Goal: Task Accomplishment & Management: Use online tool/utility

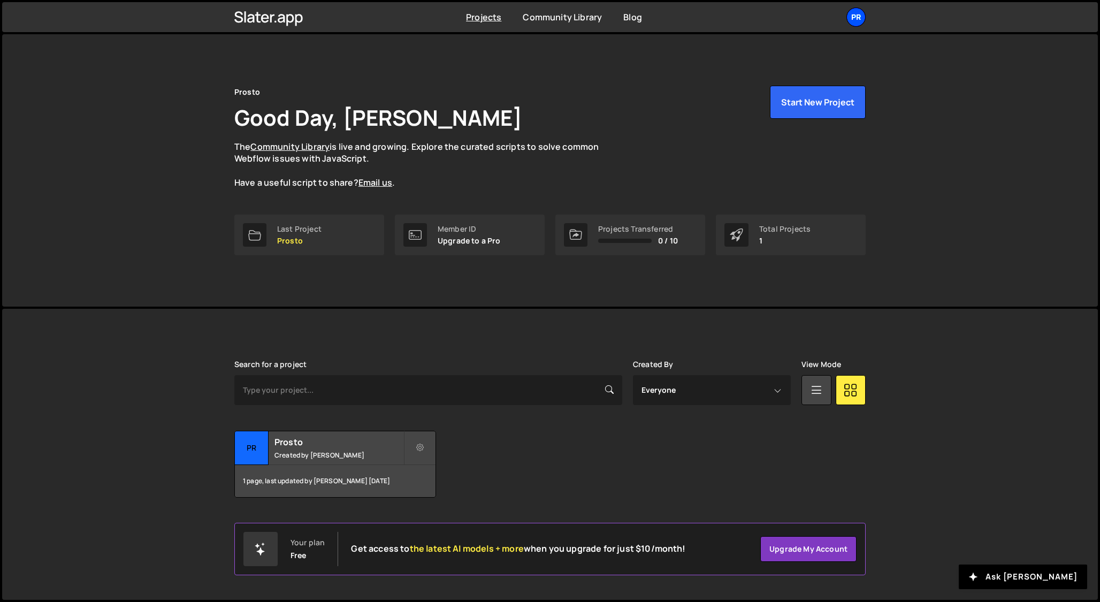
click at [857, 18] on div "Pr" at bounding box center [855, 16] width 19 height 19
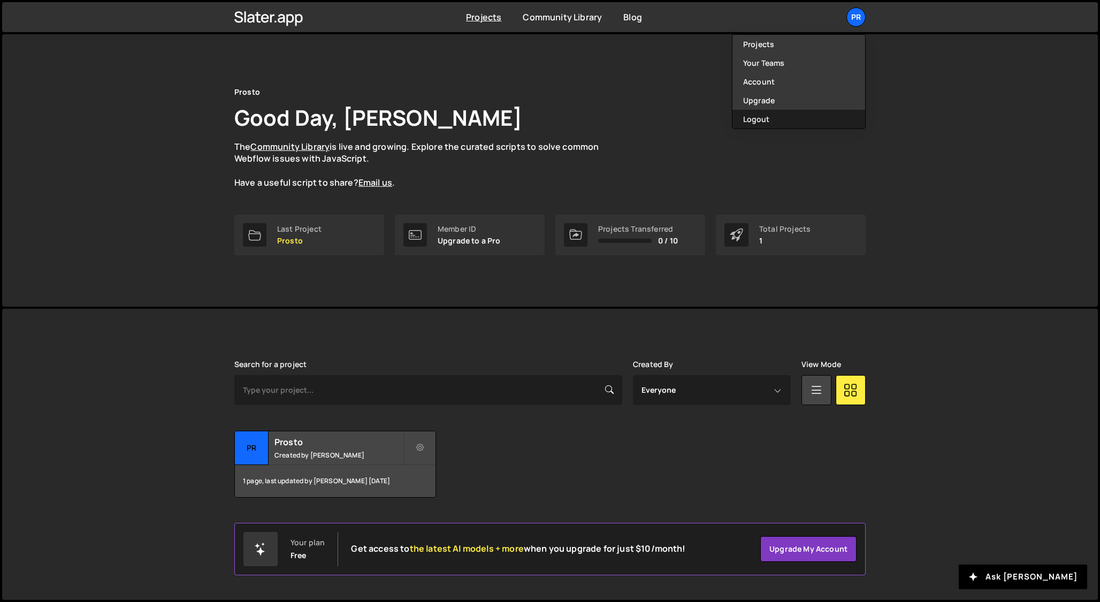
click at [764, 121] on button "Logout" at bounding box center [798, 119] width 133 height 19
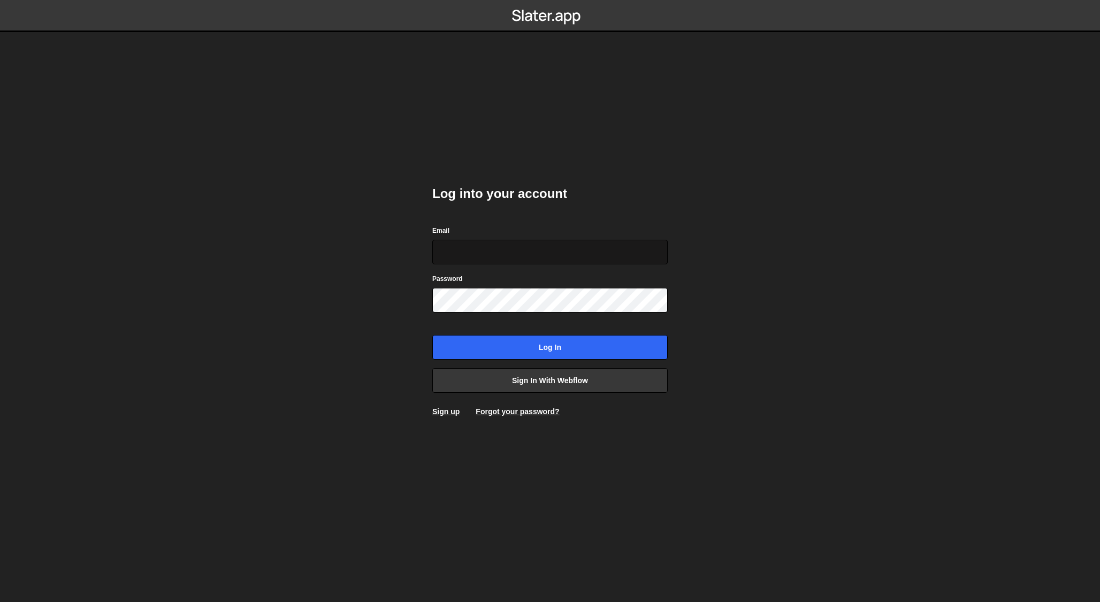
click at [455, 247] on input "Email" at bounding box center [549, 252] width 235 height 25
click at [459, 224] on div "Log into your account Email Password Log in Sign in with Webflow Sign up Forgot…" at bounding box center [549, 301] width 235 height 264
click at [453, 255] on input "Email" at bounding box center [549, 252] width 235 height 25
paste input "stig.dsgn@gmail.com"
type input "stig.dsgn@gmail.com"
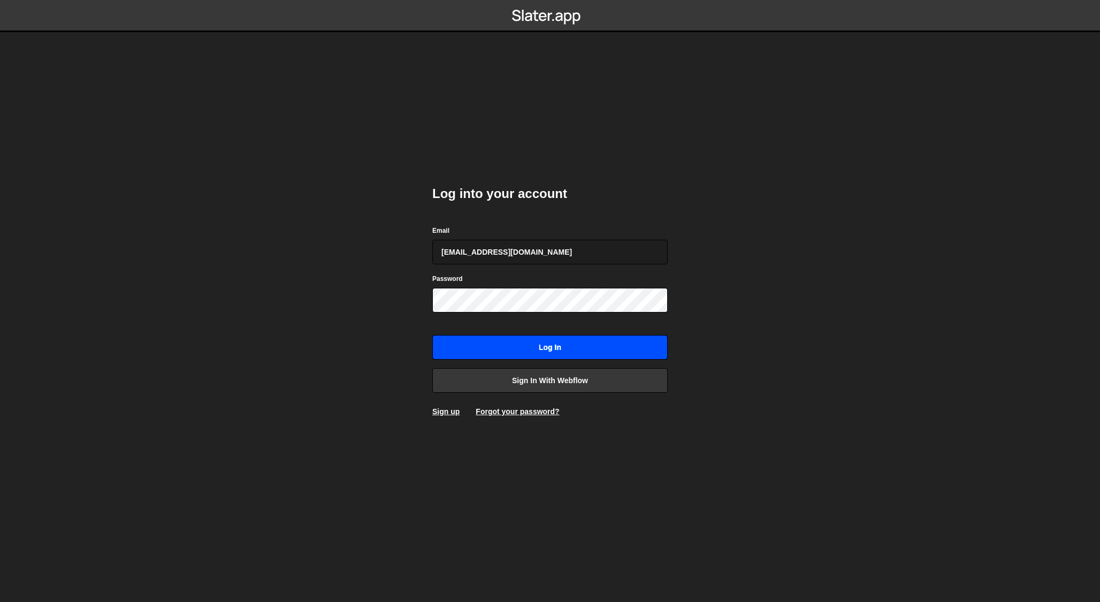
click at [513, 352] on input "Log in" at bounding box center [549, 347] width 235 height 25
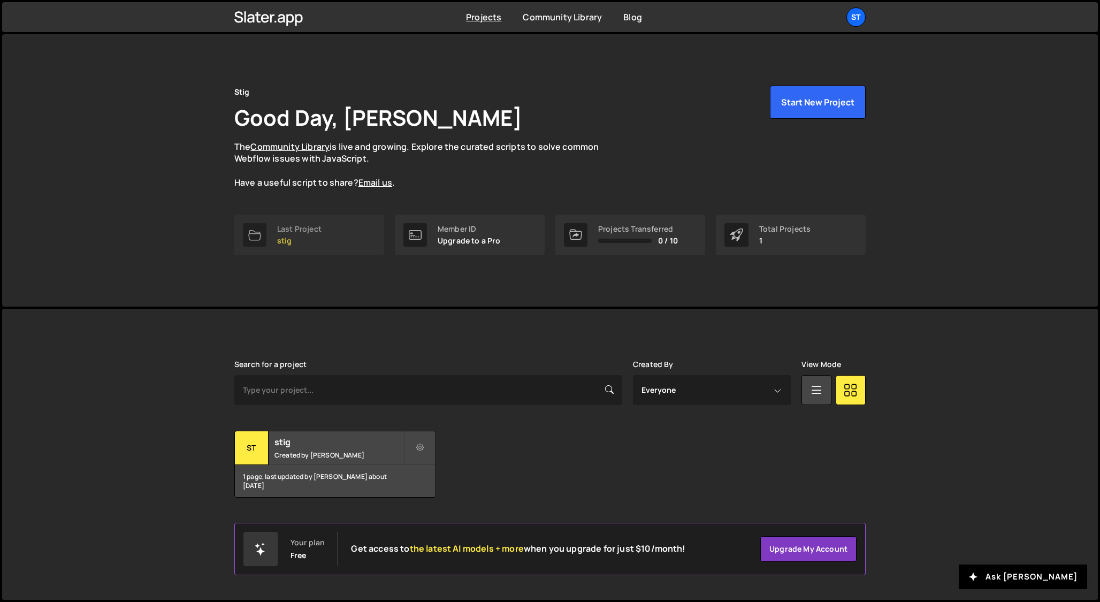
click at [319, 234] on div "Last Project stig" at bounding box center [299, 235] width 44 height 20
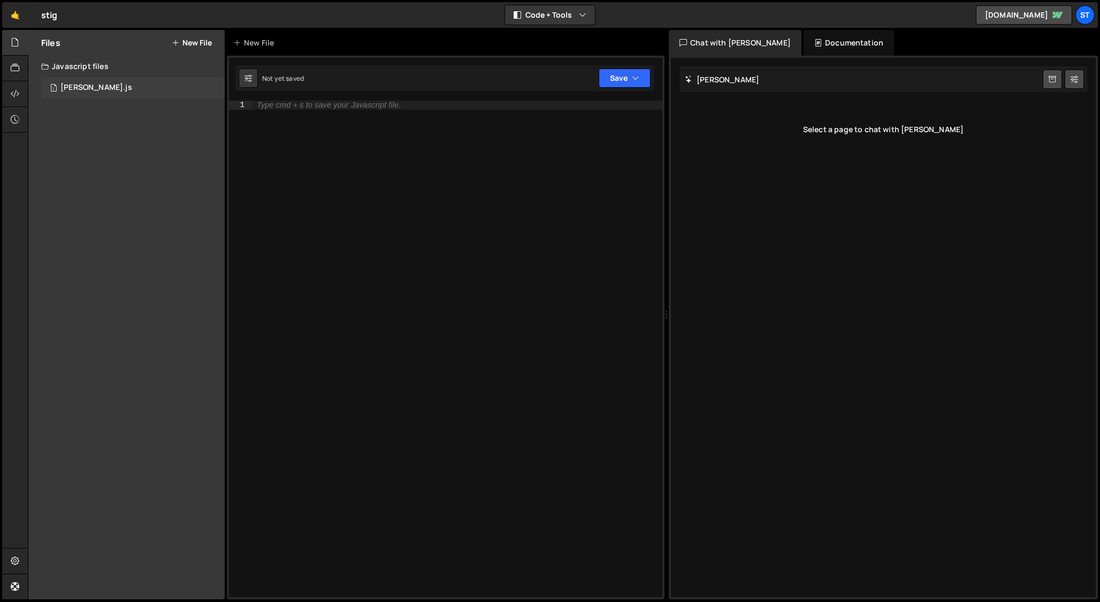
click at [78, 83] on div "stig-slater.js" at bounding box center [96, 88] width 72 height 10
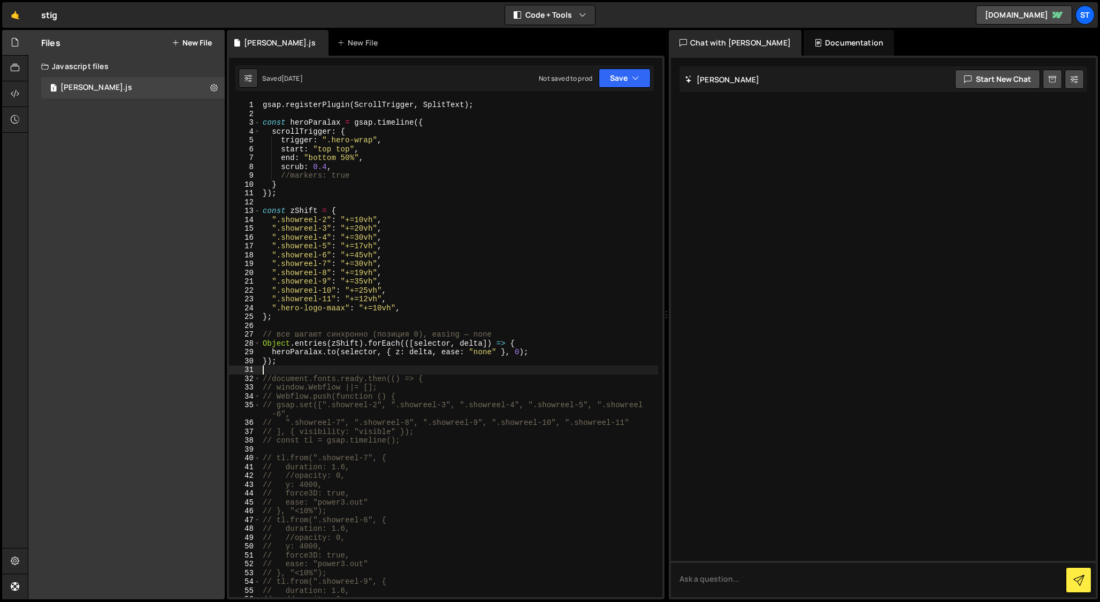
click at [294, 367] on div "gsap . registerPlugin ( ScrollTrigger , SplitText ) ; const heroParalax = gsap …" at bounding box center [458, 358] width 397 height 514
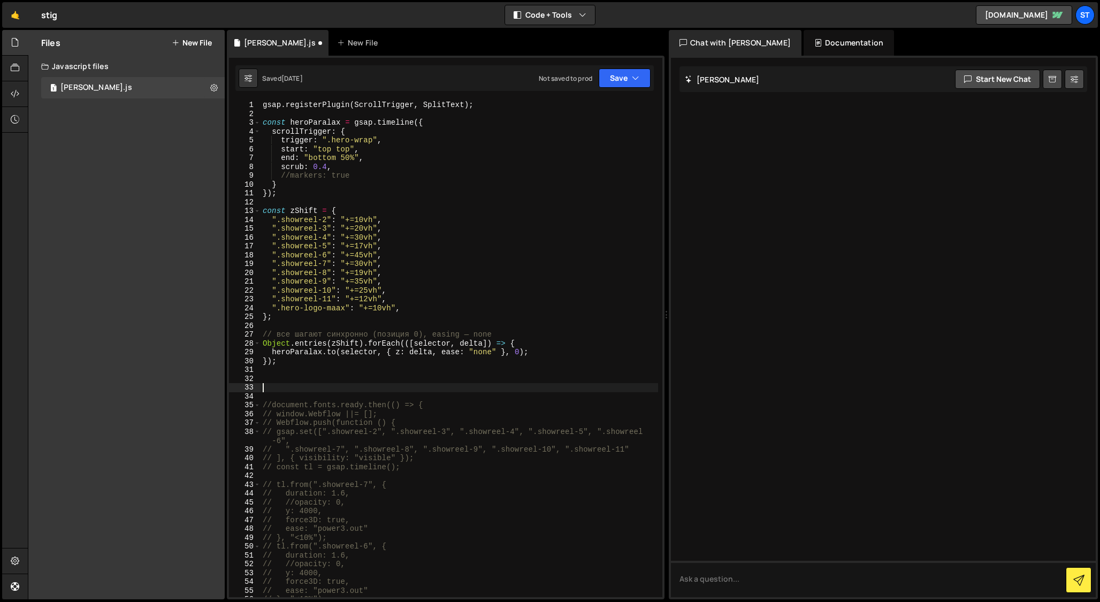
paste textarea "requestAnimationFrame(() => ScrollTrigger.refresh());"
type textarea "requestAnimationFrame(() => ScrollTrigger.refresh());"
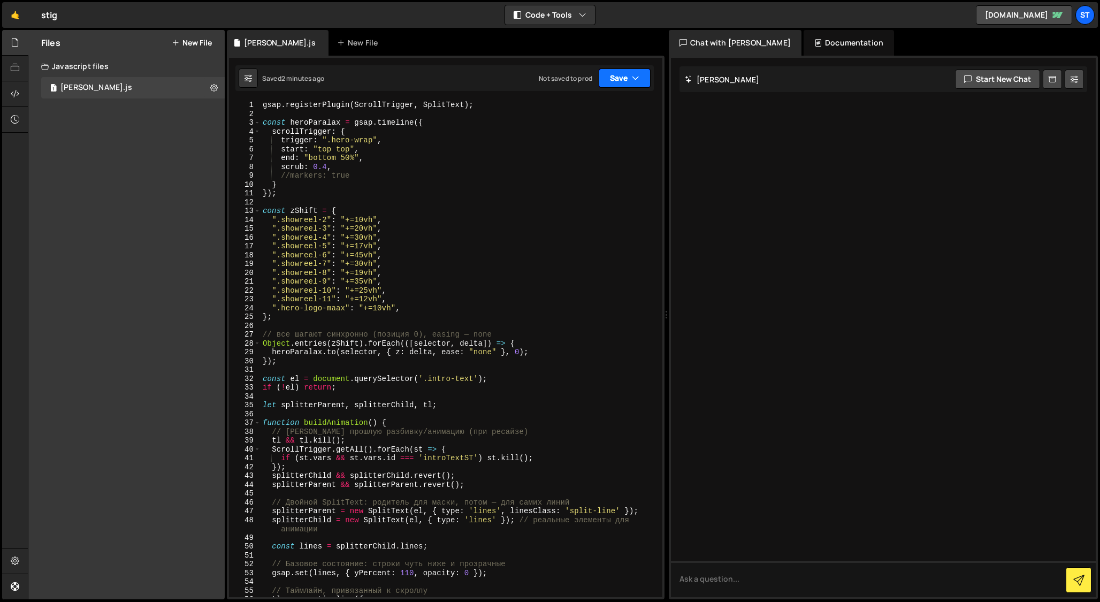
click at [640, 78] on button "Save" at bounding box center [625, 77] width 52 height 19
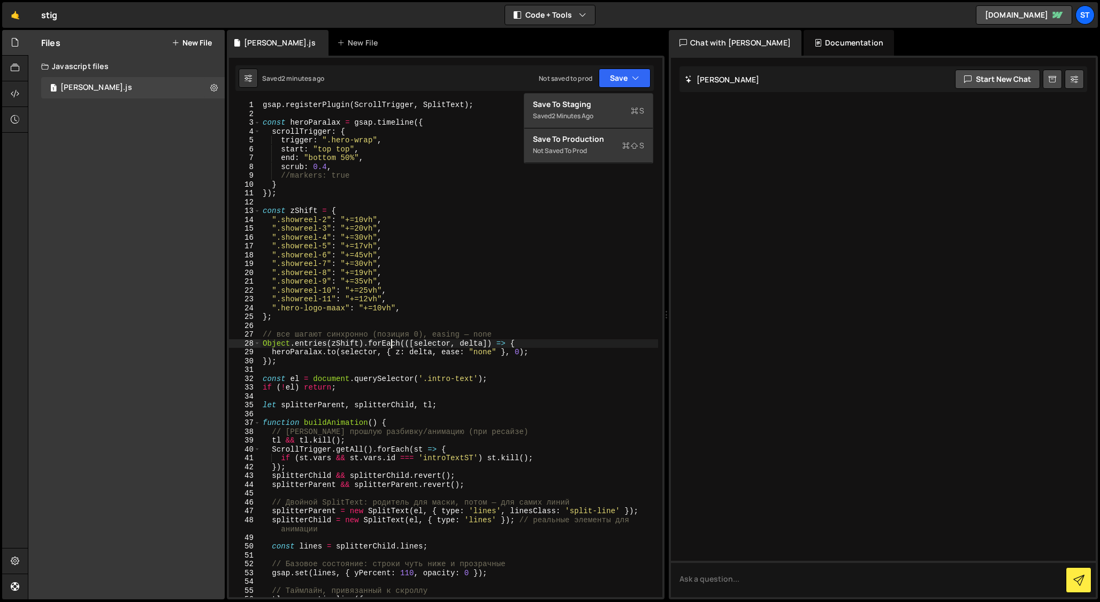
click at [390, 343] on div "gsap . registerPlugin ( ScrollTrigger , SplitText ) ; const heroParalax = gsap …" at bounding box center [458, 358] width 397 height 514
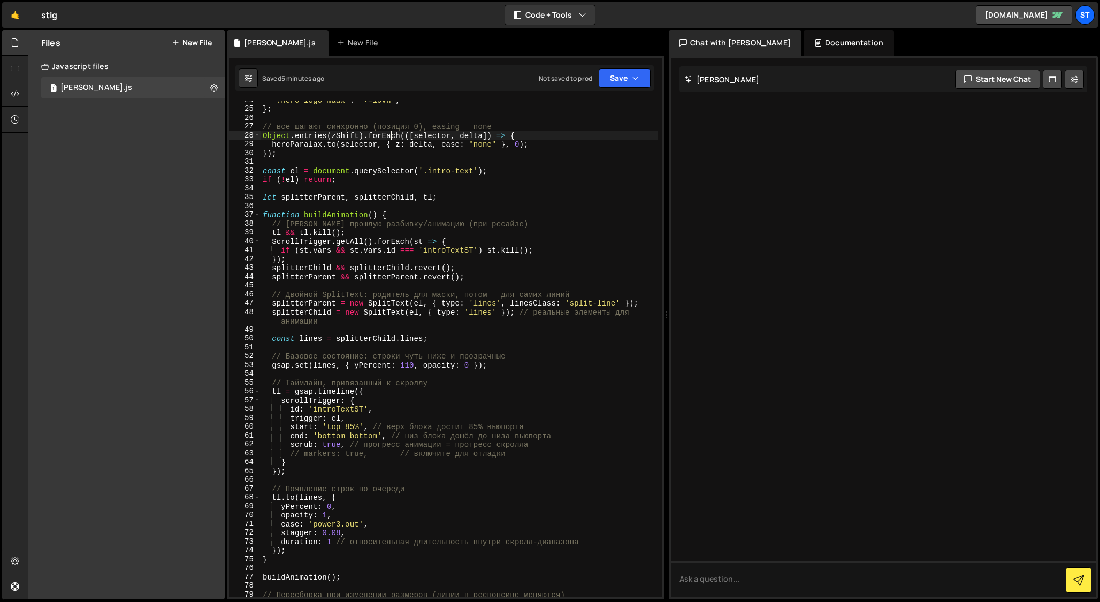
scroll to position [208, 0]
click at [300, 451] on div "".hero-logo-maax" : "+=10vh" , } ; // все шагают синхронно (позиция 0), easing …" at bounding box center [458, 353] width 397 height 514
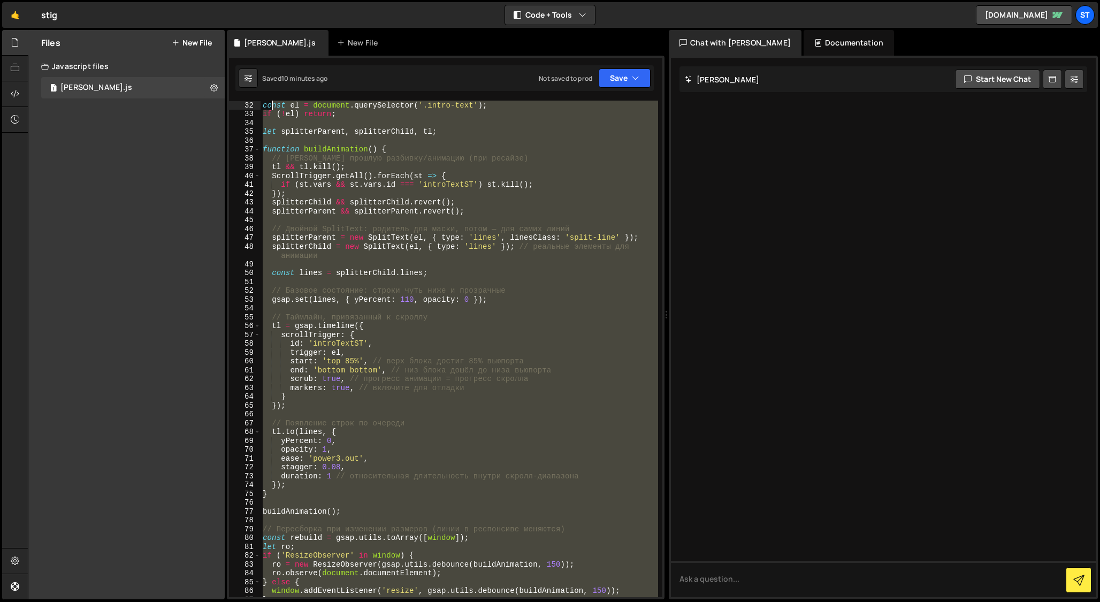
scroll to position [0, 0]
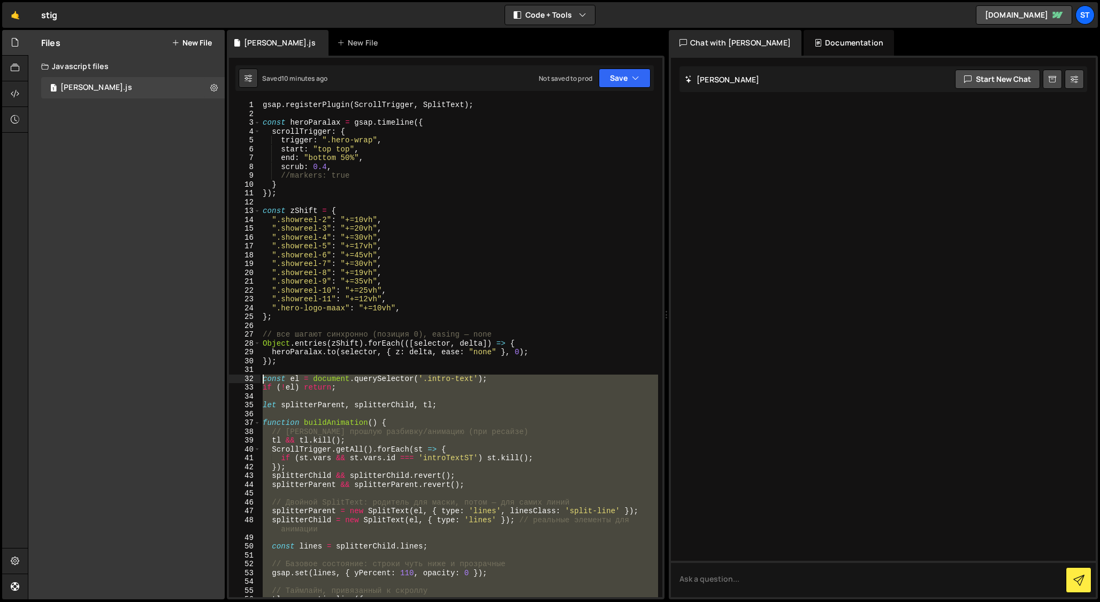
drag, startPoint x: 513, startPoint y: 530, endPoint x: 261, endPoint y: 380, distance: 293.4
click at [261, 380] on div "gsap . registerPlugin ( ScrollTrigger , SplitText ) ; const heroParalax = gsap …" at bounding box center [458, 358] width 397 height 514
paste textarea "'SplitText:', !!window.SplitText)"
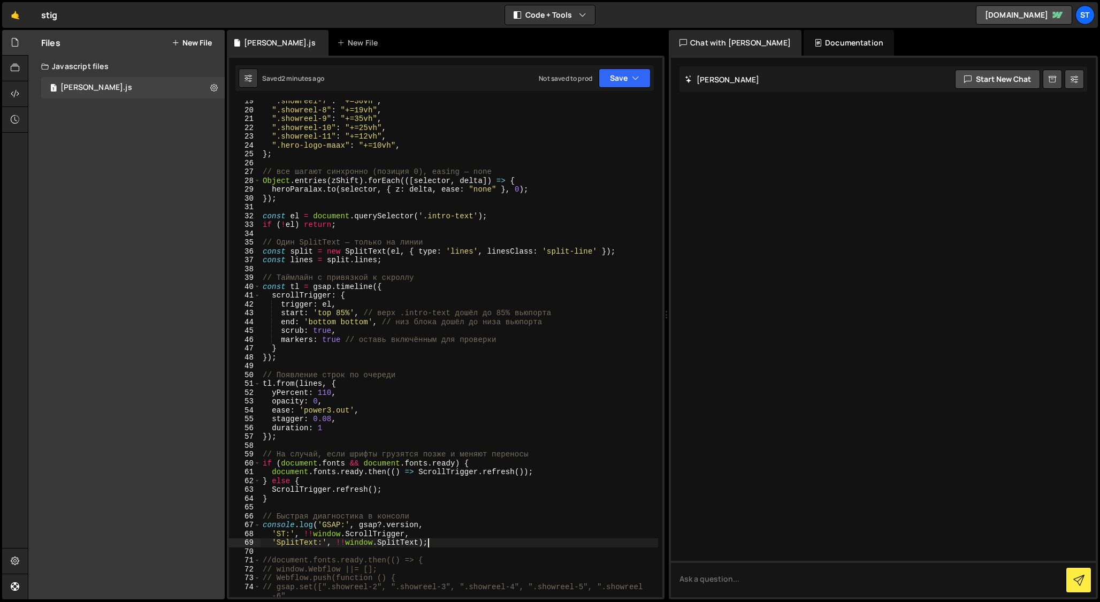
scroll to position [163, 0]
click at [266, 479] on div "".showreel-7" : "+=30vh" , ".showreel-8" : "+=19vh" , ".showreel-9" : "+=35vh" …" at bounding box center [458, 353] width 397 height 514
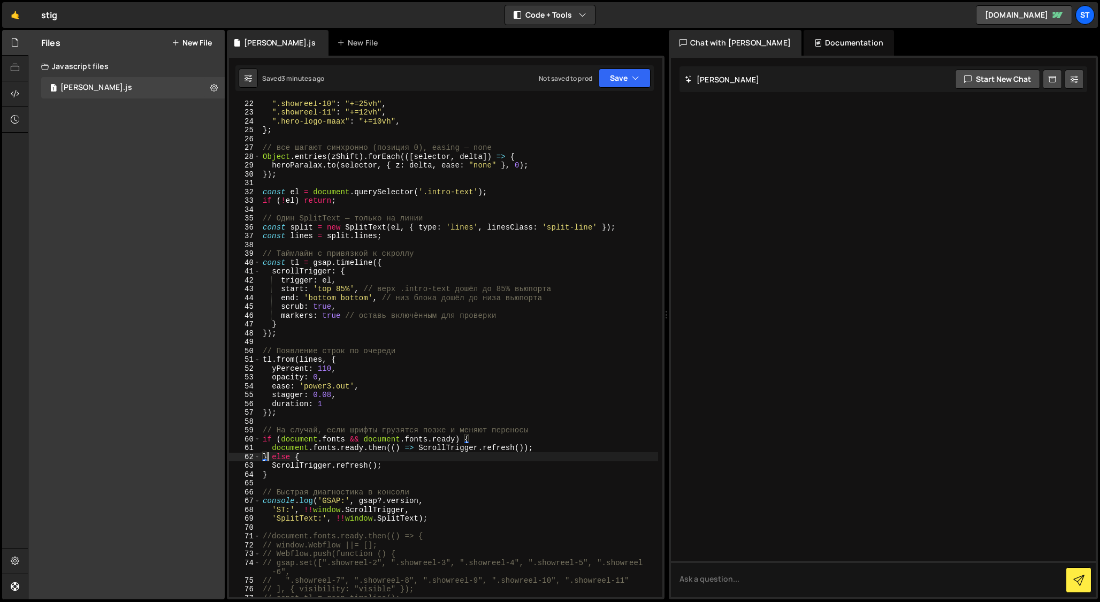
scroll to position [190, 0]
click at [430, 517] on div "".showreel-10" : "+=25vh" , ".showreel-11" : "+=12vh" , ".hero-logo-maax" : "+=…" at bounding box center [458, 353] width 397 height 514
click at [421, 515] on div "".showreel-10" : "+=25vh" , ".showreel-11" : "+=12vh" , ".hero-logo-maax" : "+=…" at bounding box center [458, 353] width 397 height 514
click at [439, 513] on div "".showreel-10" : "+=25vh" , ".showreel-11" : "+=12vh" , ".hero-logo-maax" : "+=…" at bounding box center [458, 353] width 397 height 514
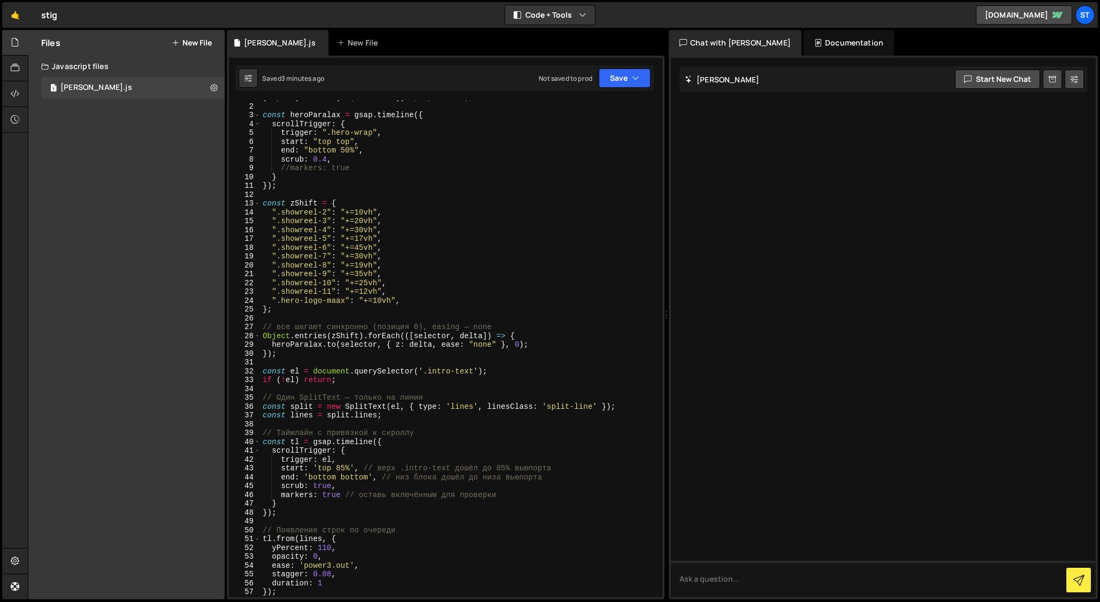
scroll to position [0, 0]
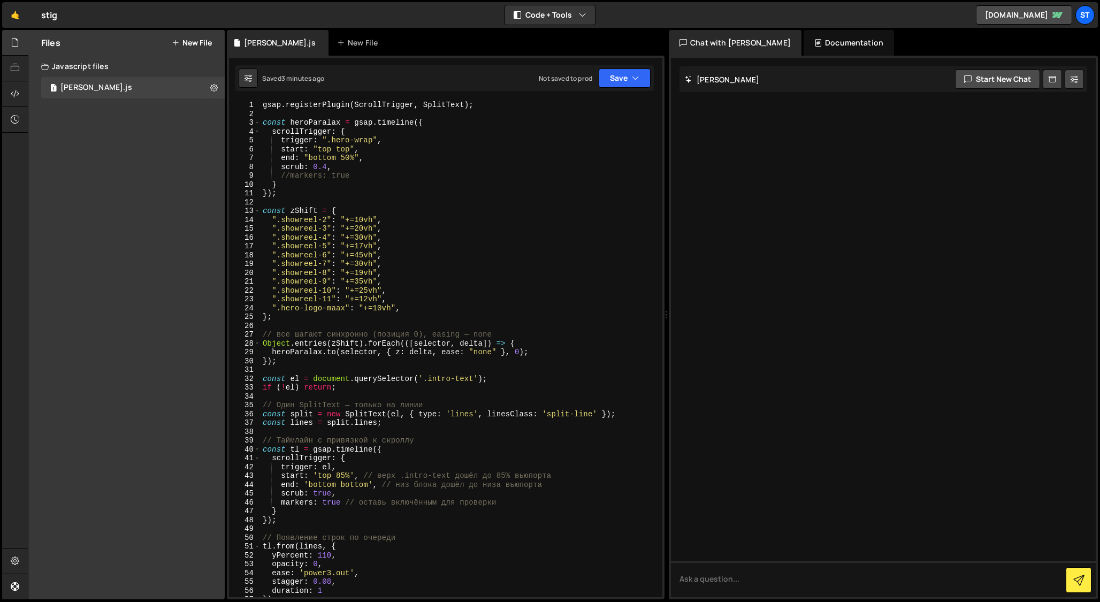
click at [270, 362] on div "gsap . registerPlugin ( ScrollTrigger , SplitText ) ; const heroParalax = gsap …" at bounding box center [458, 358] width 397 height 514
drag, startPoint x: 347, startPoint y: 389, endPoint x: 262, endPoint y: 386, distance: 85.1
click at [262, 386] on div "gsap . registerPlugin ( ScrollTrigger , SplitText ) ; const heroParalax = gsap …" at bounding box center [458, 358] width 397 height 514
paste textarea "{ console.warn('Элемент .intro-text не найден'); return; }"
click at [263, 389] on div "gsap . registerPlugin ( ScrollTrigger , SplitText ) ; const heroParalax = gsap …" at bounding box center [458, 358] width 397 height 514
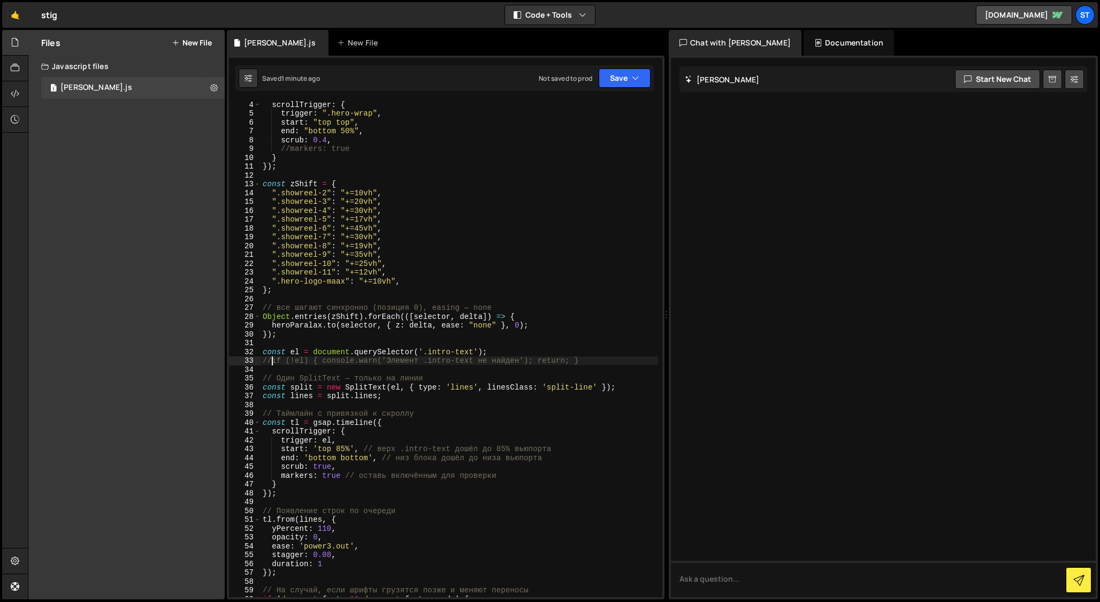
scroll to position [27, 0]
click at [357, 458] on div "scrollTrigger : { trigger : ".hero-wrap" , start : "top top" , end : "bottom 50…" at bounding box center [458, 356] width 397 height 514
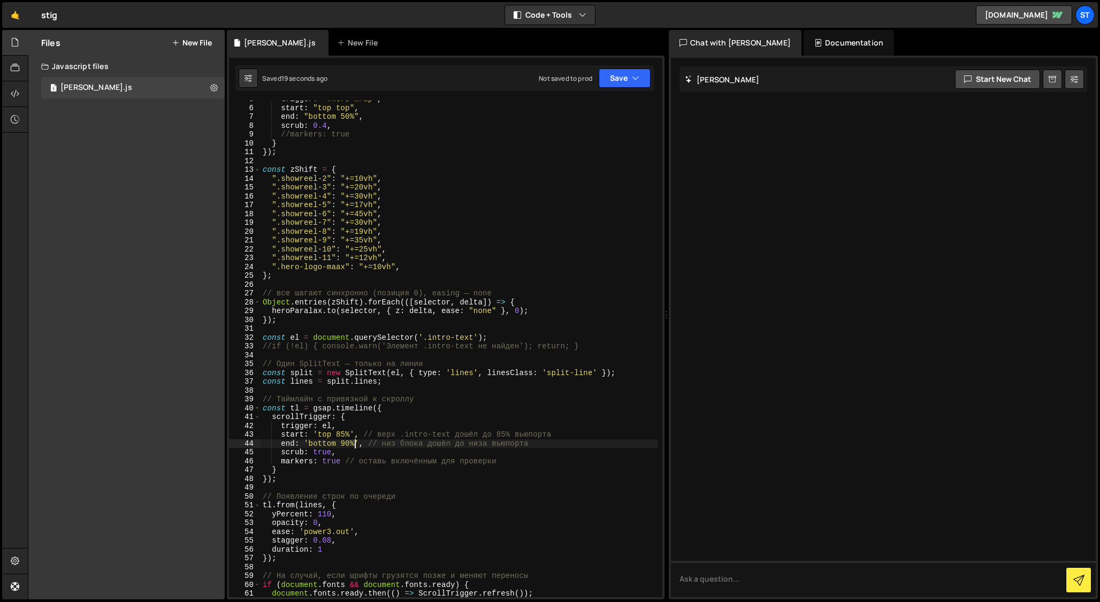
scroll to position [41, 0]
click at [325, 513] on div "trigger : ".hero-wrap" , start : "top top" , end : "bottom 50%" , scrub : 0.4 ,…" at bounding box center [458, 352] width 397 height 514
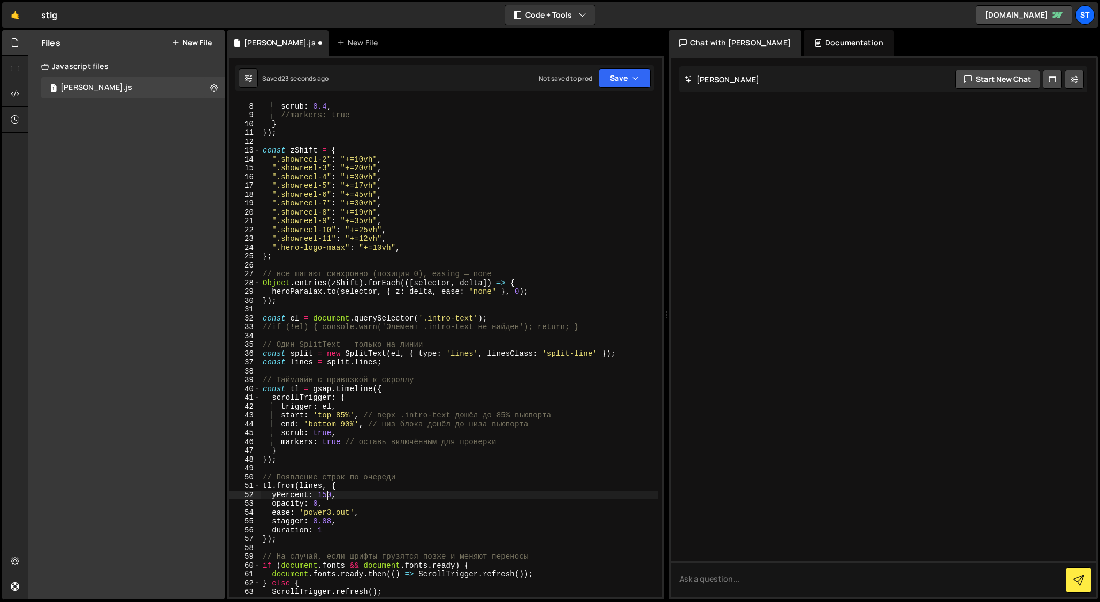
scroll to position [60, 0]
click at [348, 425] on div "end : "bottom 50%" , scrub : 0.4 , //markers: true } }) ; const zShift = { ".sh…" at bounding box center [458, 350] width 397 height 514
click at [344, 415] on div "end : "bottom 50%" , scrub : 0.4 , //markers: true } }) ; const zShift = { ".sh…" at bounding box center [458, 350] width 397 height 514
click at [348, 424] on div "end : "bottom 50%" , scrub : 0.4 , //markers: true } }) ; const zShift = { ".sh…" at bounding box center [458, 350] width 397 height 514
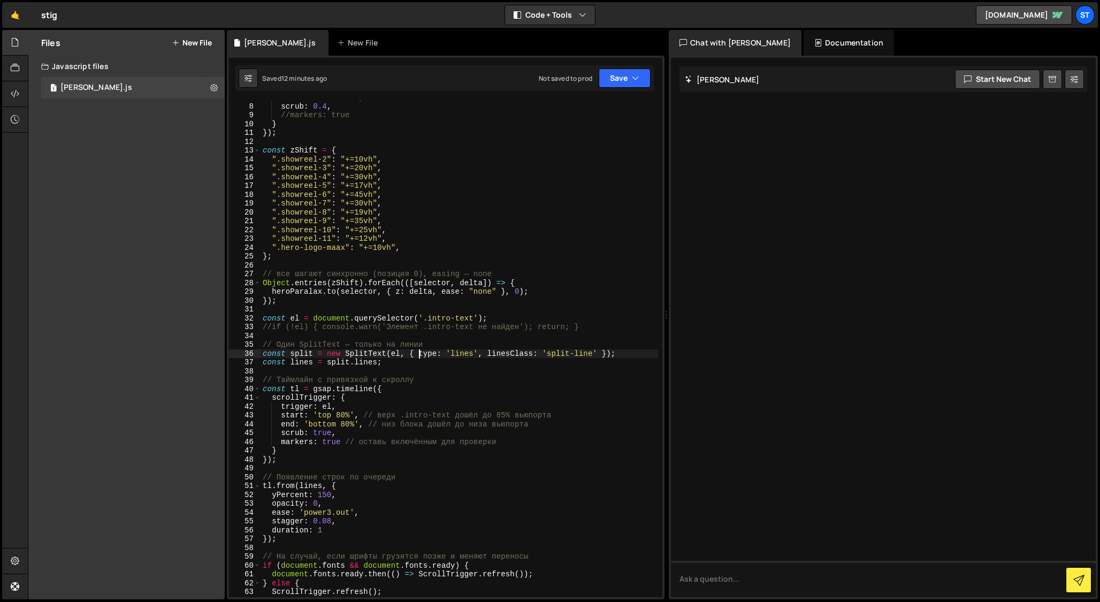
click at [419, 352] on div "end : "bottom 50%" , scrub : 0.4 , //markers: true } }) ; const zShift = { ".sh…" at bounding box center [458, 350] width 397 height 514
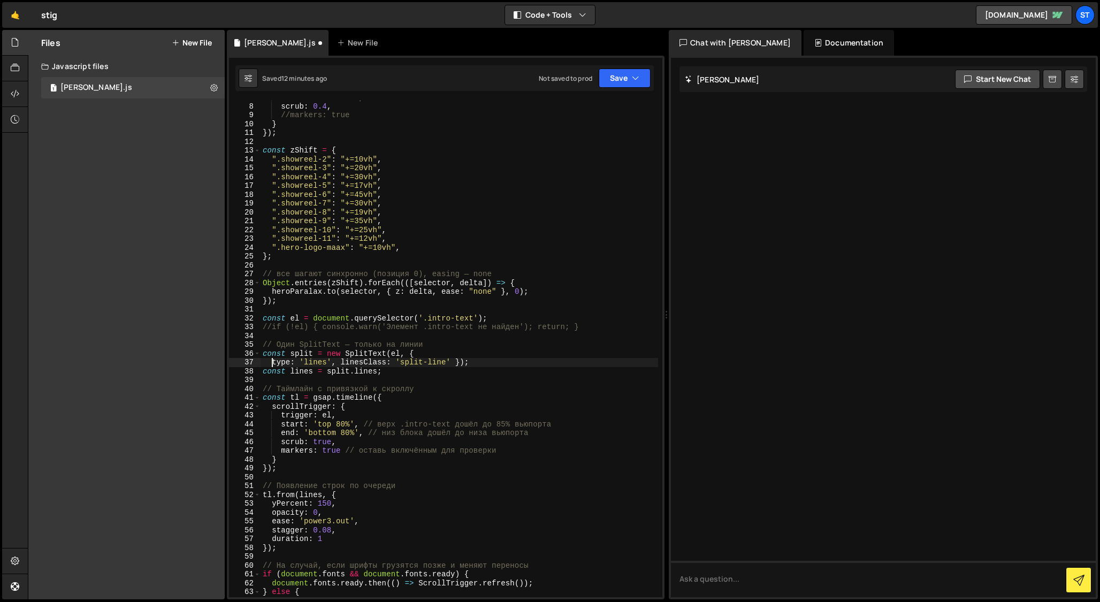
click at [340, 360] on div "end : "bottom 50%" , scrub : 0.4 , //markers: true } }) ; const zShift = { ".sh…" at bounding box center [458, 350] width 397 height 514
type textarea "linesClass: 'split-line' });"
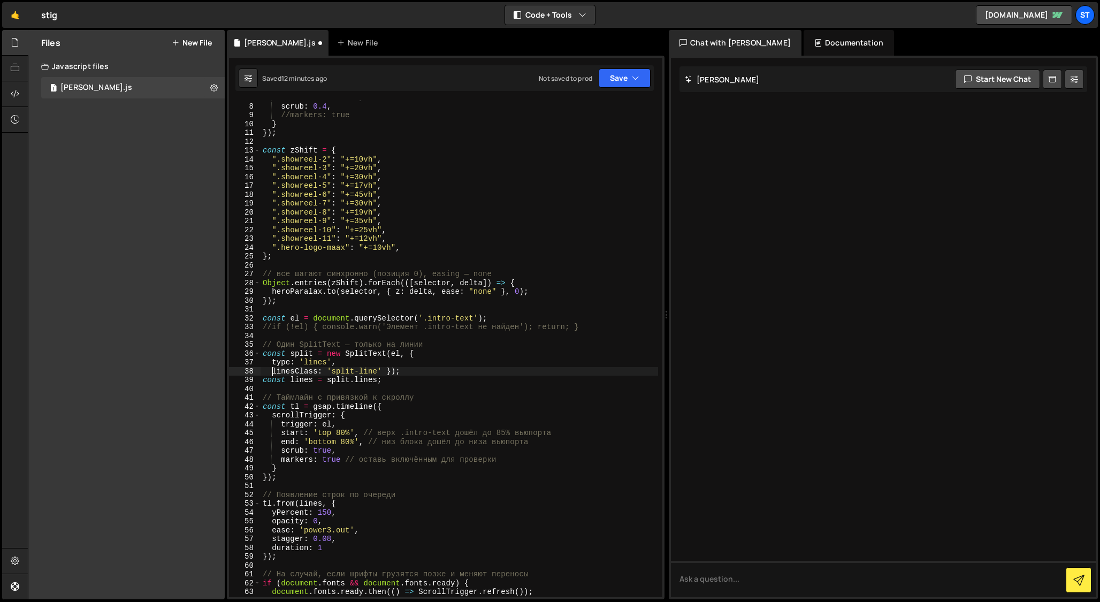
click at [386, 372] on div "end : "bottom 50%" , scrub : 0.4 , //markers: true } }) ; const zShift = { ".sh…" at bounding box center [458, 350] width 397 height 514
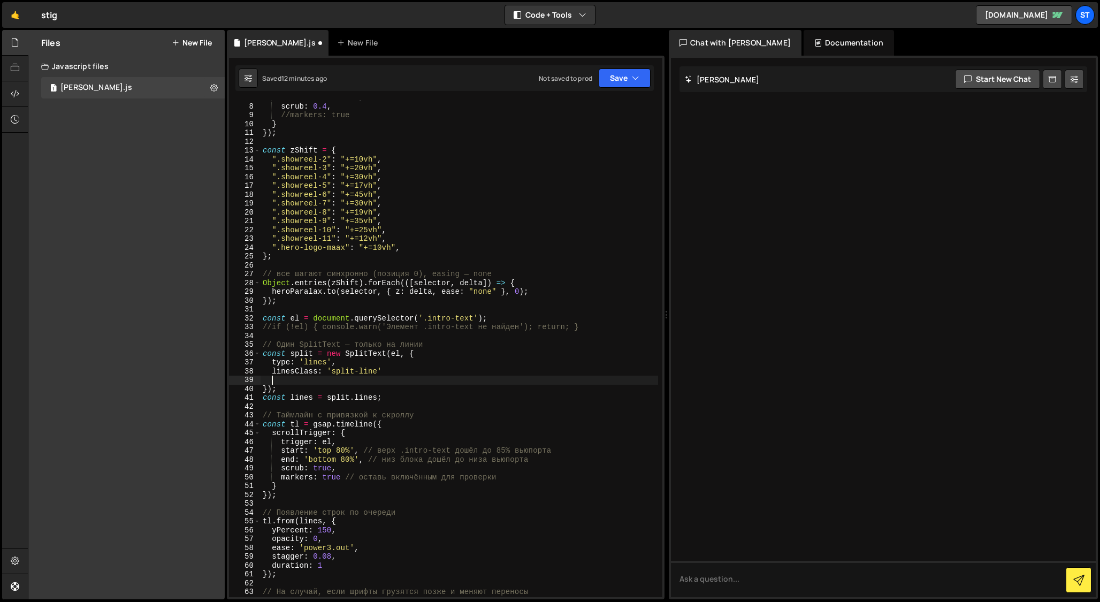
scroll to position [0, 0]
paste textarea "aria: "auto","
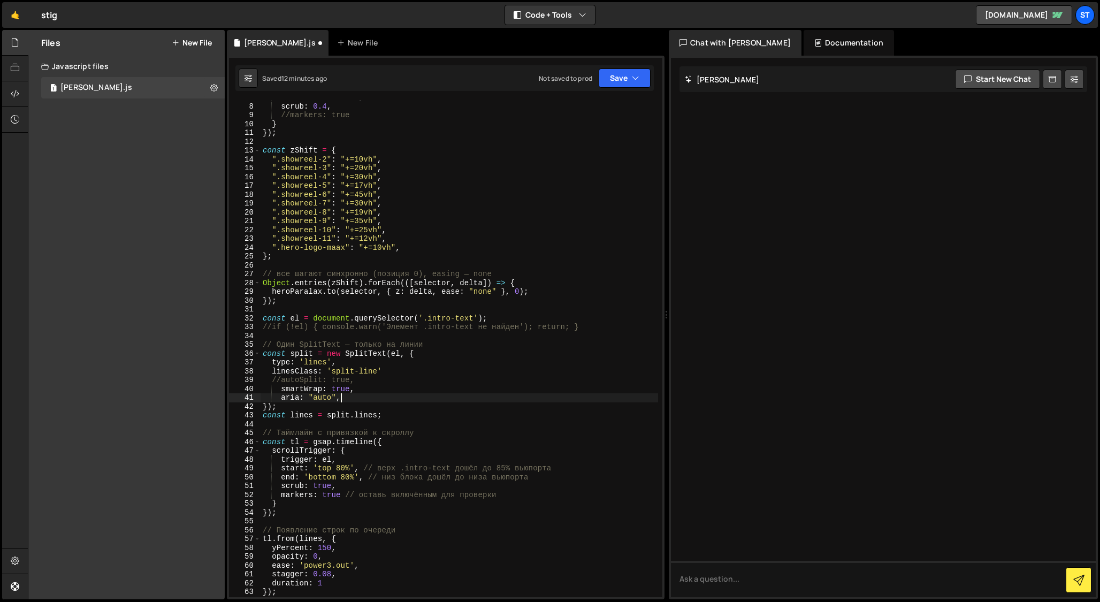
click at [279, 379] on div "end : "bottom 50%" , scrub : 0.4 , //markers: true } }) ; const zShift = { ".sh…" at bounding box center [458, 350] width 397 height 514
click at [389, 373] on div "end : "bottom 50%" , scrub : 0.4 , //markers: true } }) ; const zShift = { ".sh…" at bounding box center [458, 350] width 397 height 514
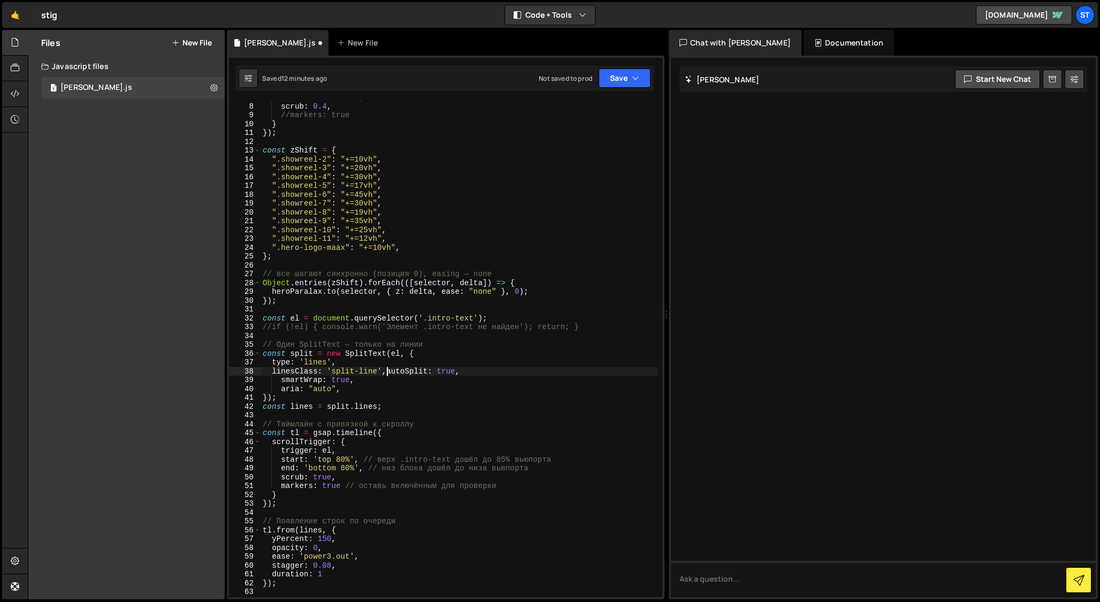
scroll to position [0, 1]
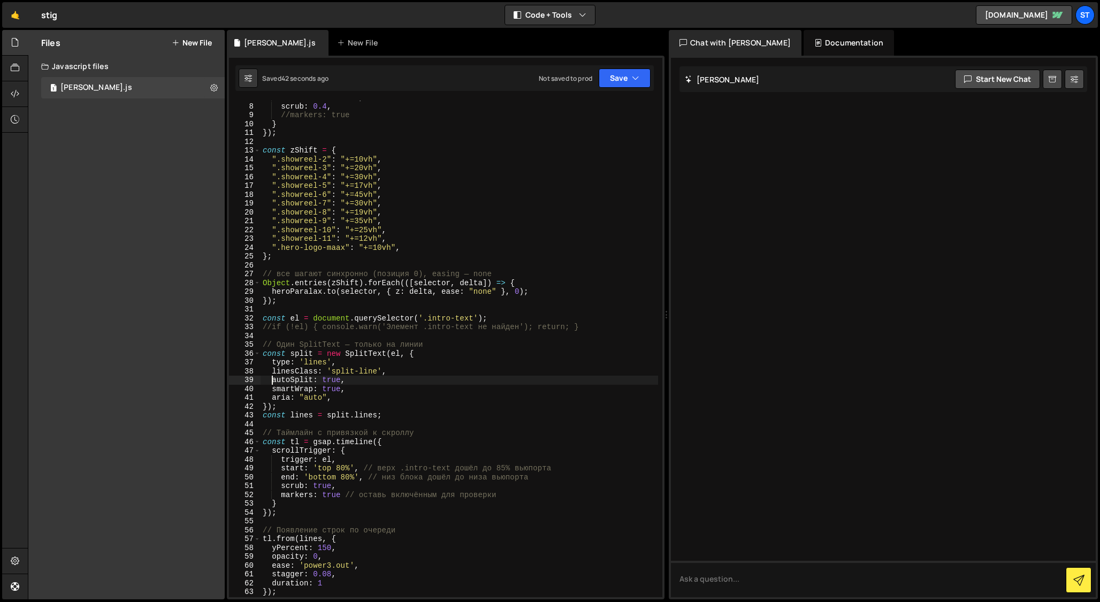
click at [400, 352] on div "end : "bottom 50%" , scrub : 0.4 , //markers: true } }) ; const zShift = { ".sh…" at bounding box center [458, 350] width 397 height 514
paste textarea "".hero-title""
drag, startPoint x: 474, startPoint y: 318, endPoint x: 423, endPoint y: 318, distance: 50.8
click at [423, 318] on div "end : "bottom 50%" , scrub : 0.4 , //markers: true } }) ; const zShift = { ".sh…" at bounding box center [458, 350] width 397 height 514
click at [404, 355] on div "end : "bottom 50%" , scrub : 0.4 , //markers: true } }) ; const zShift = { ".sh…" at bounding box center [458, 350] width 397 height 514
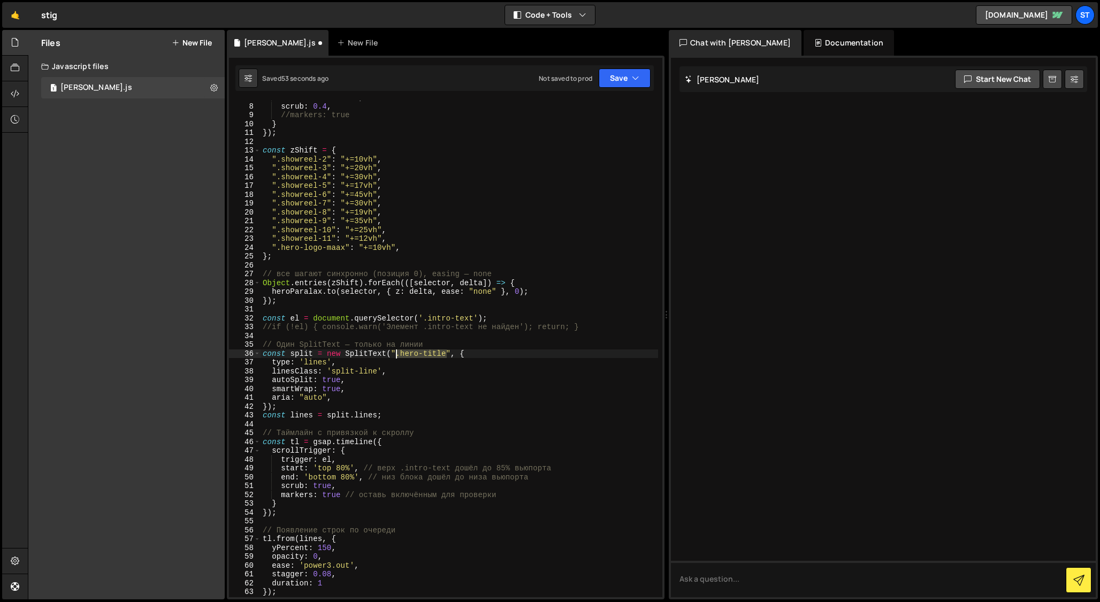
drag, startPoint x: 447, startPoint y: 352, endPoint x: 395, endPoint y: 351, distance: 51.4
click at [395, 351] on div "end : "bottom 50%" , scrub : 0.4 , //markers: true } }) ; const zShift = { ".sh…" at bounding box center [458, 350] width 397 height 514
paste textarea "intro-text"
click at [262, 318] on div "end : "bottom 50%" , scrub : 0.4 , //markers: true } }) ; const zShift = { ".sh…" at bounding box center [458, 350] width 397 height 514
drag, startPoint x: 451, startPoint y: 354, endPoint x: 392, endPoint y: 356, distance: 59.9
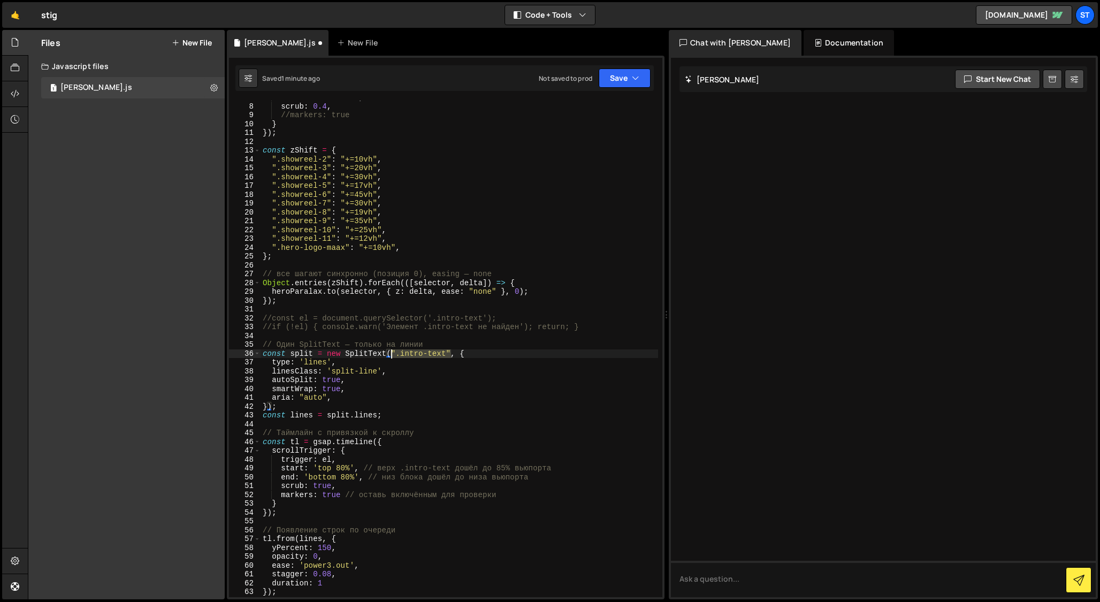
click at [392, 356] on div "end : "bottom 50%" , scrub : 0.4 , //markers: true } }) ; const zShift = { ".sh…" at bounding box center [458, 350] width 397 height 514
drag, startPoint x: 332, startPoint y: 459, endPoint x: 322, endPoint y: 459, distance: 10.2
click at [322, 459] on div "end : "bottom 50%" , scrub : 0.4 , //markers: true } }) ; const zShift = { ".sh…" at bounding box center [458, 350] width 397 height 514
paste textarea "".intro-text""
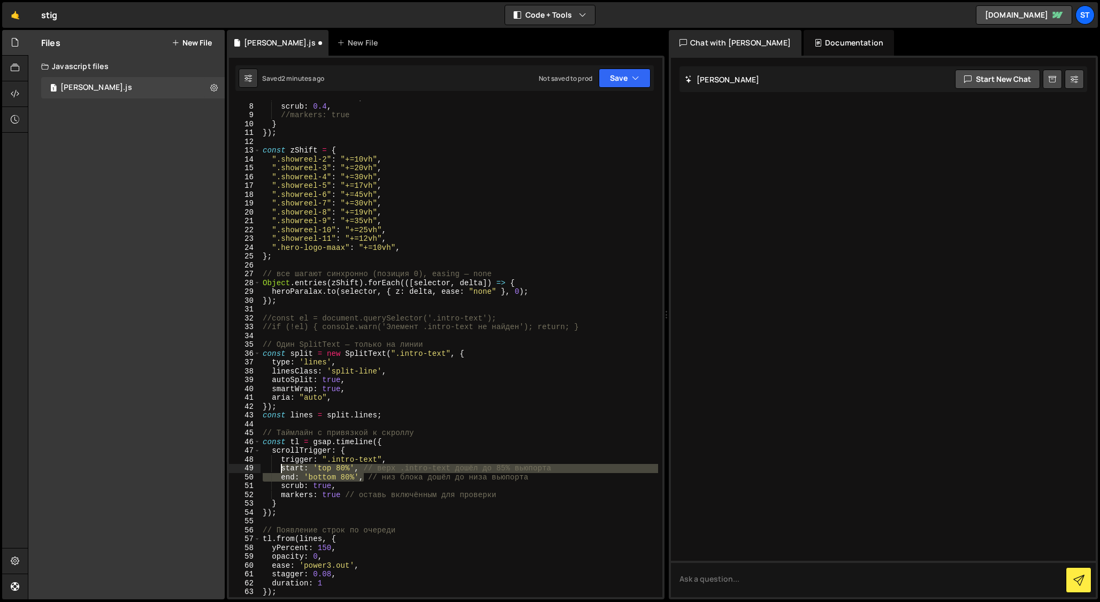
drag, startPoint x: 363, startPoint y: 478, endPoint x: 281, endPoint y: 471, distance: 82.2
click at [281, 471] on div "end : "bottom 50%" , scrub : 0.4 , //markers: true } }) ; const zShift = { ".sh…" at bounding box center [458, 350] width 397 height 514
click at [504, 458] on div "end : "bottom 50%" , scrub : 0.4 , //markers: true } }) ; const zShift = { ".sh…" at bounding box center [458, 350] width 397 height 514
click at [323, 459] on div "end : "bottom 50%" , scrub : 0.4 , //markers: true } }) ; const zShift = { ".sh…" at bounding box center [458, 350] width 397 height 514
click at [314, 470] on div "end : "bottom 50%" , scrub : 0.4 , //markers: true } }) ; const zShift = { ".sh…" at bounding box center [458, 350] width 397 height 514
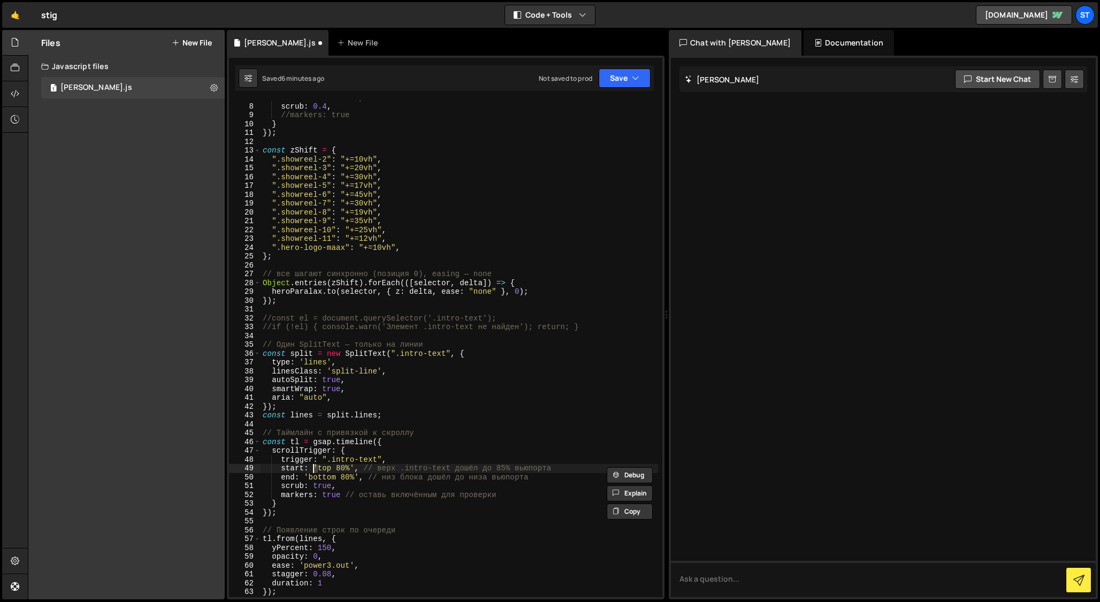
paste textarea """
click at [305, 478] on div "end : "bottom 50%" , scrub : 0.4 , //markers: true } }) ; const zShift = { ".sh…" at bounding box center [458, 350] width 397 height 514
paste textarea """
click at [355, 479] on div "end : "bottom 50%" , scrub : 0.4 , //markers: true } }) ; const zShift = { ".sh…" at bounding box center [458, 350] width 397 height 514
paste textarea """
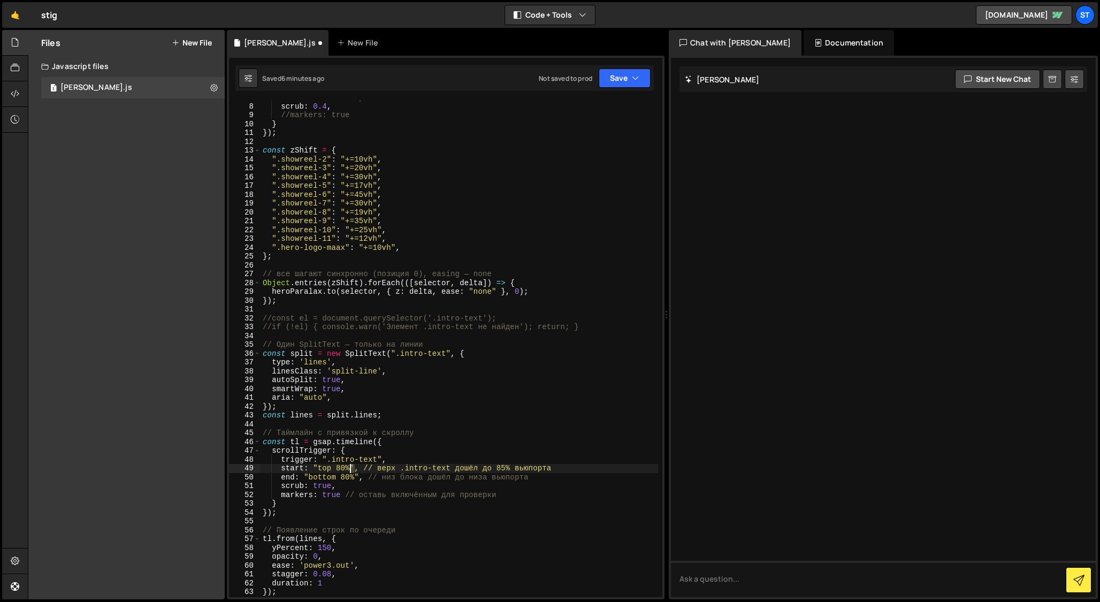
click at [350, 466] on div "end : "bottom 50%" , scrub : 0.4 , //markers: true } }) ; const zShift = { ".sh…" at bounding box center [458, 350] width 397 height 514
paste textarea """
drag, startPoint x: 362, startPoint y: 466, endPoint x: 561, endPoint y: 466, distance: 199.0
click at [561, 466] on div "end : "bottom 50%" , scrub : 0.4 , //markers: true } }) ; const zShift = { ".sh…" at bounding box center [458, 350] width 397 height 514
drag, startPoint x: 364, startPoint y: 479, endPoint x: 534, endPoint y: 481, distance: 169.6
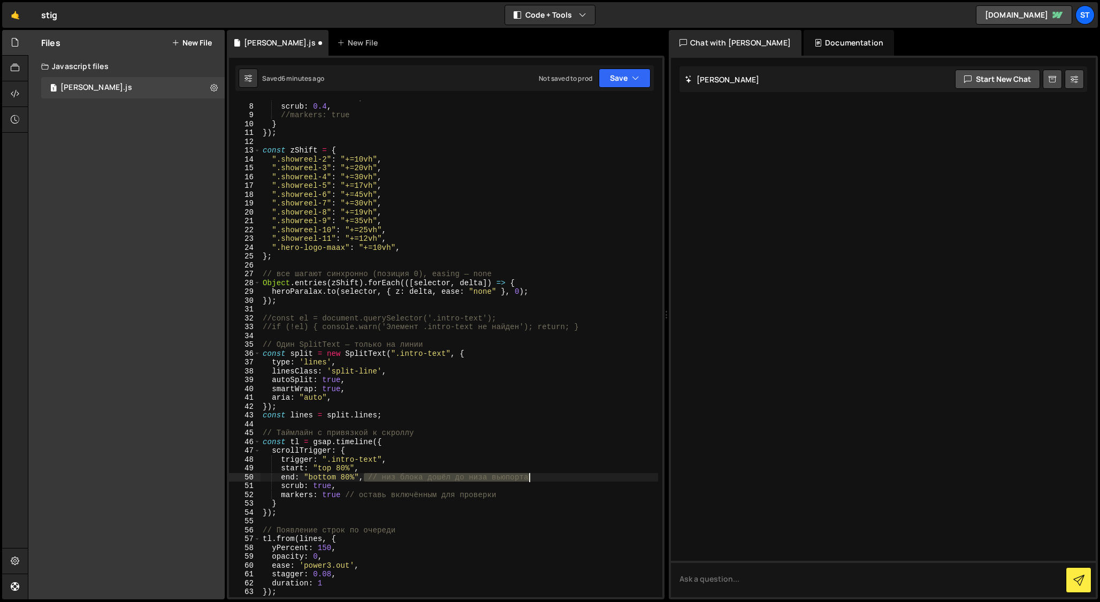
click at [534, 481] on div "end : "bottom 50%" , scrub : 0.4 , //markers: true } }) ; const zShift = { ".sh…" at bounding box center [458, 350] width 397 height 514
drag, startPoint x: 418, startPoint y: 432, endPoint x: 255, endPoint y: 432, distance: 163.7
click at [255, 432] on div "end: "bottom 80%", 7 8 9 10 11 12 13 14 15 16 17 18 19 20 21 22 23 24 25 26 27 …" at bounding box center [445, 349] width 433 height 496
type textarea "// Таймлайн с привязкой к скроллу"
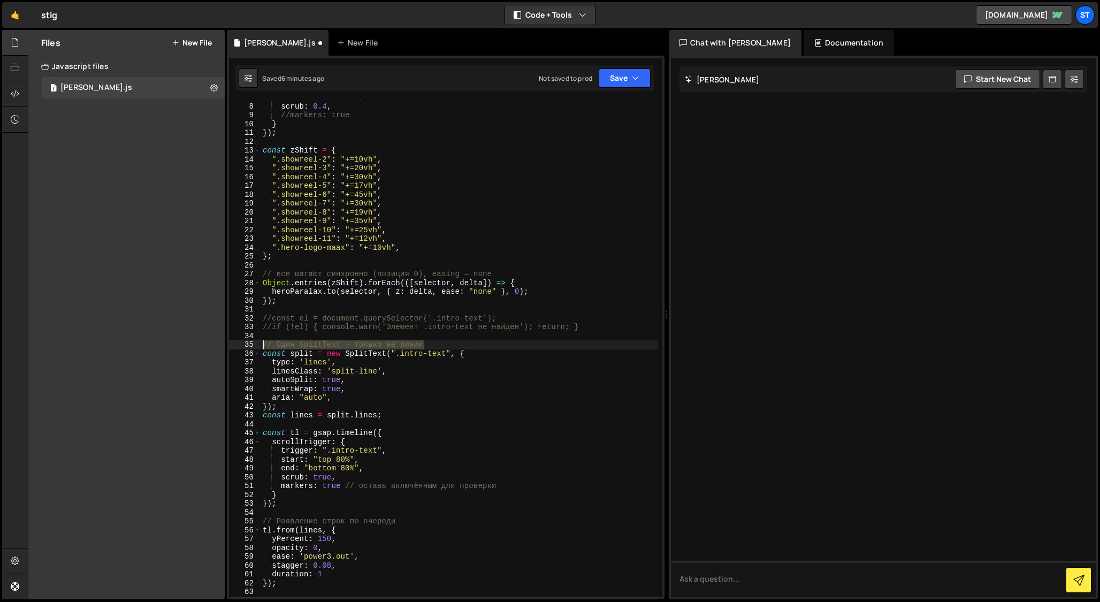
drag, startPoint x: 430, startPoint y: 343, endPoint x: 237, endPoint y: 345, distance: 192.0
click at [237, 345] on div "7 8 9 10 11 12 13 14 15 16 17 18 19 20 21 22 23 24 25 26 27 28 29 30 31 32 33 3…" at bounding box center [445, 349] width 433 height 496
type textarea "// Один SplitText — только на линии"
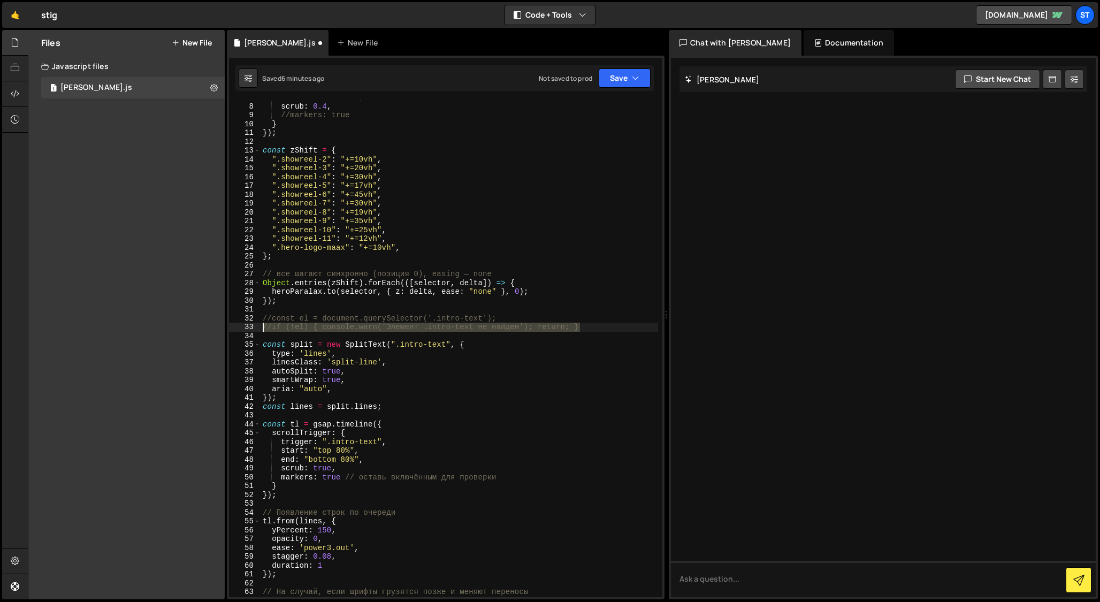
drag, startPoint x: 588, startPoint y: 328, endPoint x: 250, endPoint y: 328, distance: 338.0
click at [250, 328] on div "7 8 9 10 11 12 13 14 15 16 17 18 19 20 21 22 23 24 25 26 27 28 29 30 31 32 33 3…" at bounding box center [445, 349] width 433 height 496
type textarea "//if (!el) { console.warn('Элемент .intro-text не найден'); return; }"
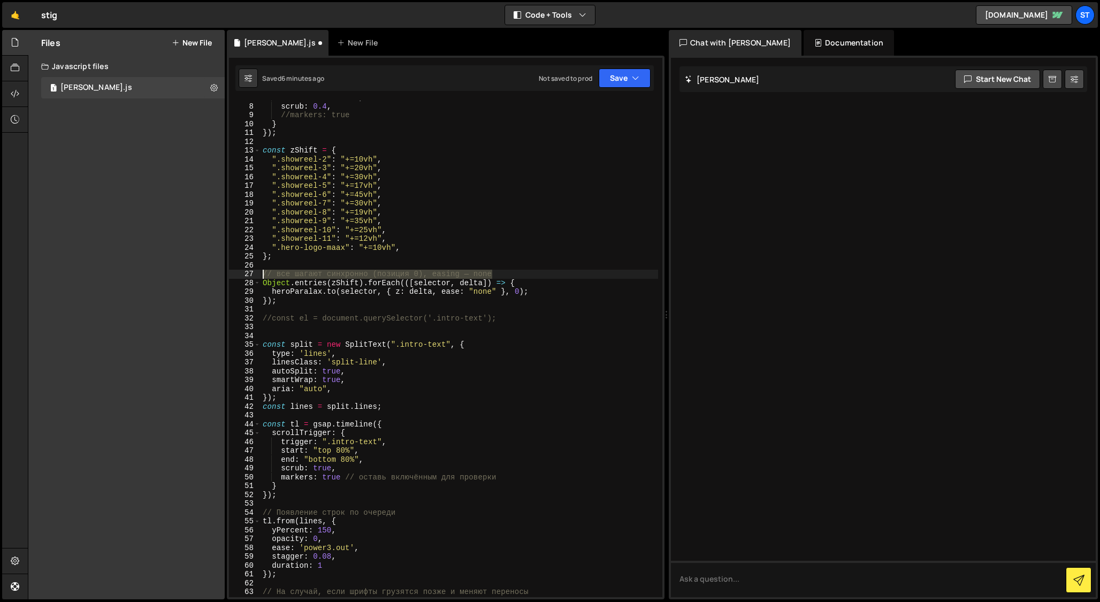
drag, startPoint x: 500, startPoint y: 272, endPoint x: 256, endPoint y: 272, distance: 244.4
click at [256, 272] on div "7 8 9 10 11 12 13 14 15 16 17 18 19 20 21 22 23 24 25 26 27 28 29 30 31 32 33 3…" at bounding box center [445, 349] width 433 height 496
type textarea "// все шагают синхронно (позиция 0), easing — none"
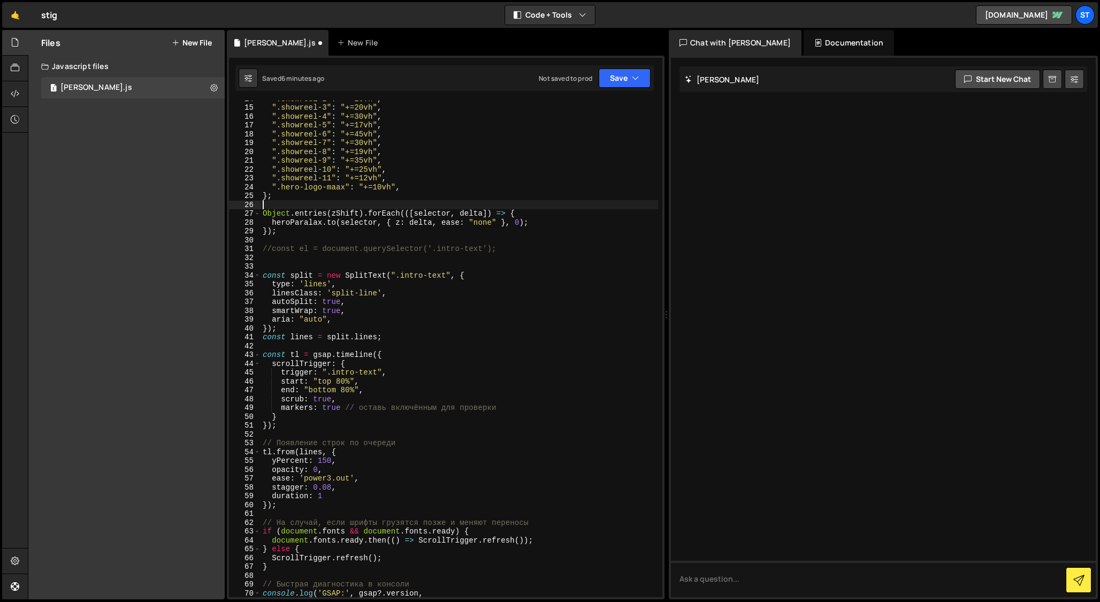
scroll to position [137, 0]
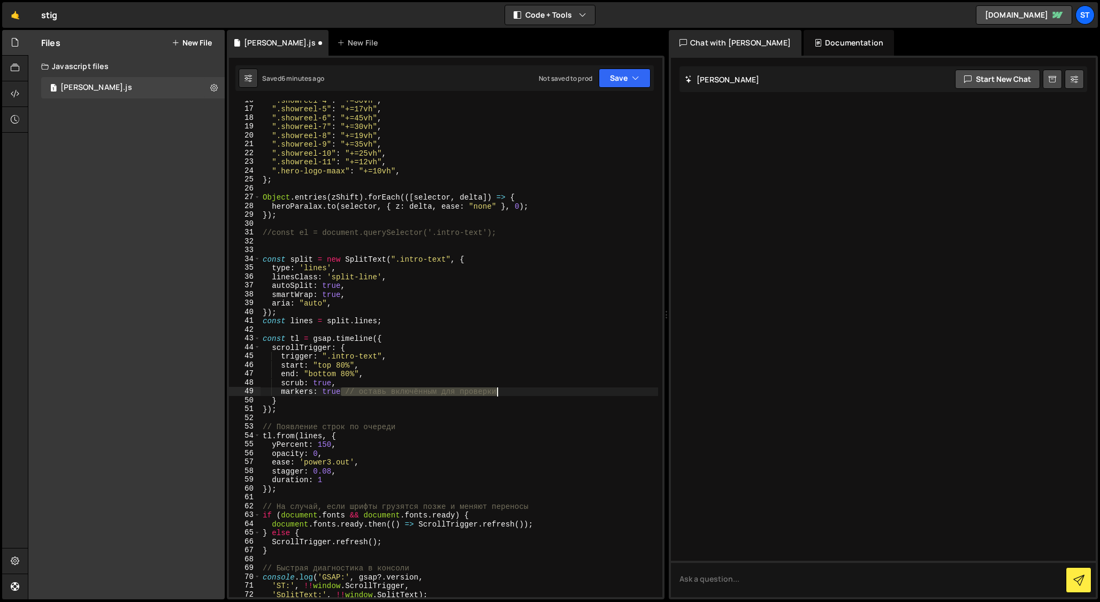
drag, startPoint x: 342, startPoint y: 393, endPoint x: 550, endPoint y: 393, distance: 208.1
click at [550, 393] on div "".showreel-4" : "+=30vh" , ".showreel-5" : "+=17vh" , ".showreel-6" : "+=45vh" …" at bounding box center [458, 353] width 397 height 514
click at [280, 392] on div "".showreel-4" : "+=30vh" , ".showreel-5" : "+=17vh" , ".showreel-6" : "+=45vh" …" at bounding box center [458, 353] width 397 height 514
drag, startPoint x: 401, startPoint y: 426, endPoint x: 249, endPoint y: 427, distance: 151.4
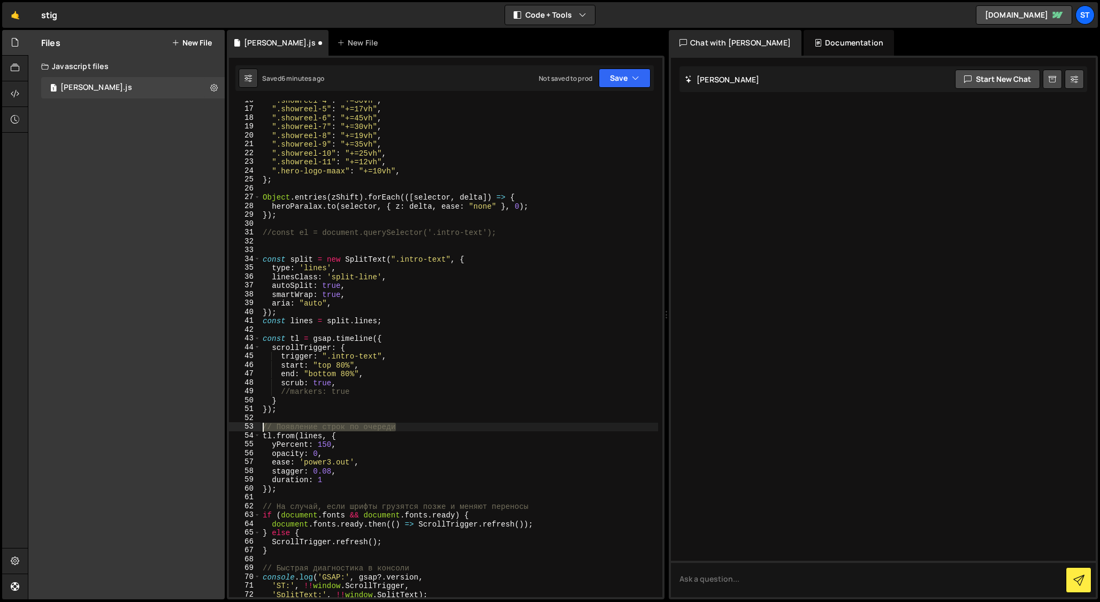
click at [249, 427] on div "//markers: true 16 17 18 19 20 21 22 23 24 25 26 27 28 29 30 31 32 33 34 35 36 …" at bounding box center [445, 349] width 433 height 496
type textarea "// Появление строк по очереди"
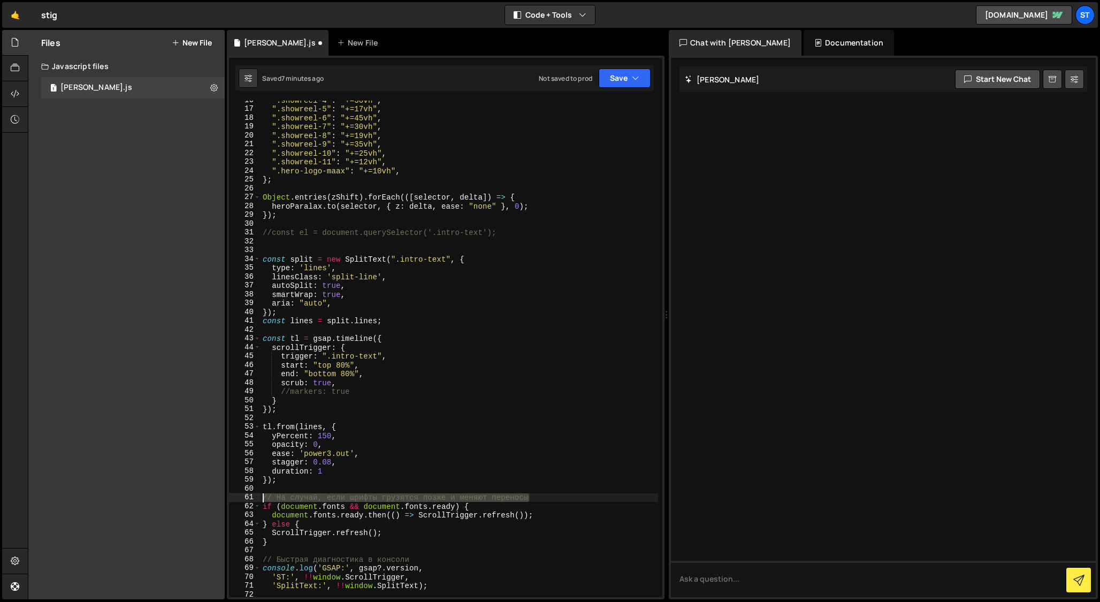
drag, startPoint x: 536, startPoint y: 496, endPoint x: 254, endPoint y: 496, distance: 283.0
click at [254, 496] on div "16 17 18 19 20 21 22 23 24 25 26 27 28 29 30 31 32 33 34 35 36 37 38 39 40 41 4…" at bounding box center [445, 349] width 433 height 496
type textarea "// На случай, если шрифты грузятся позже и меняют переносы"
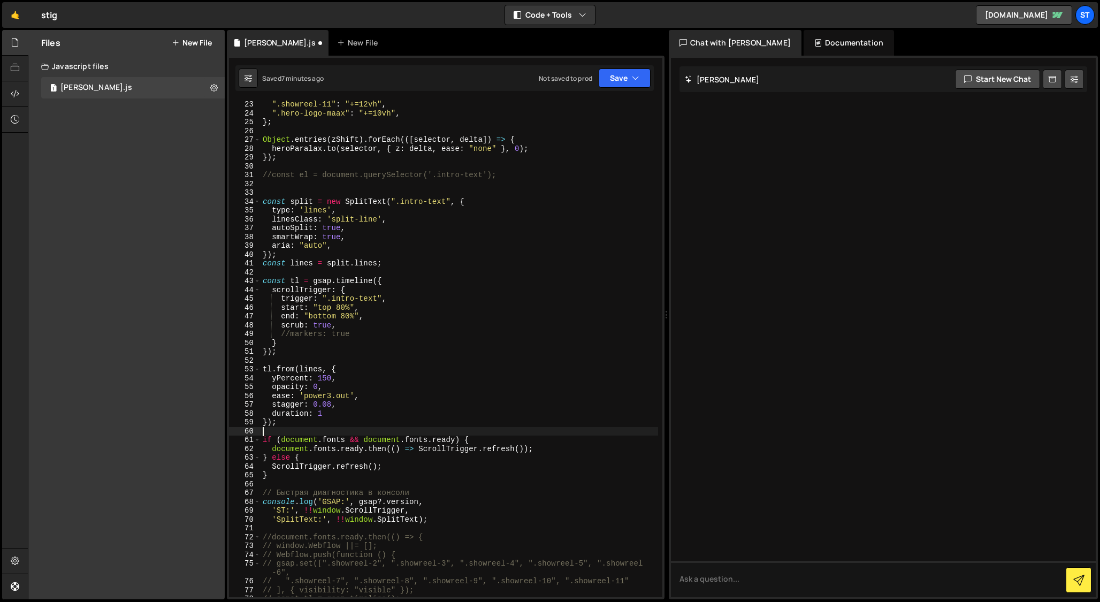
scroll to position [204, 0]
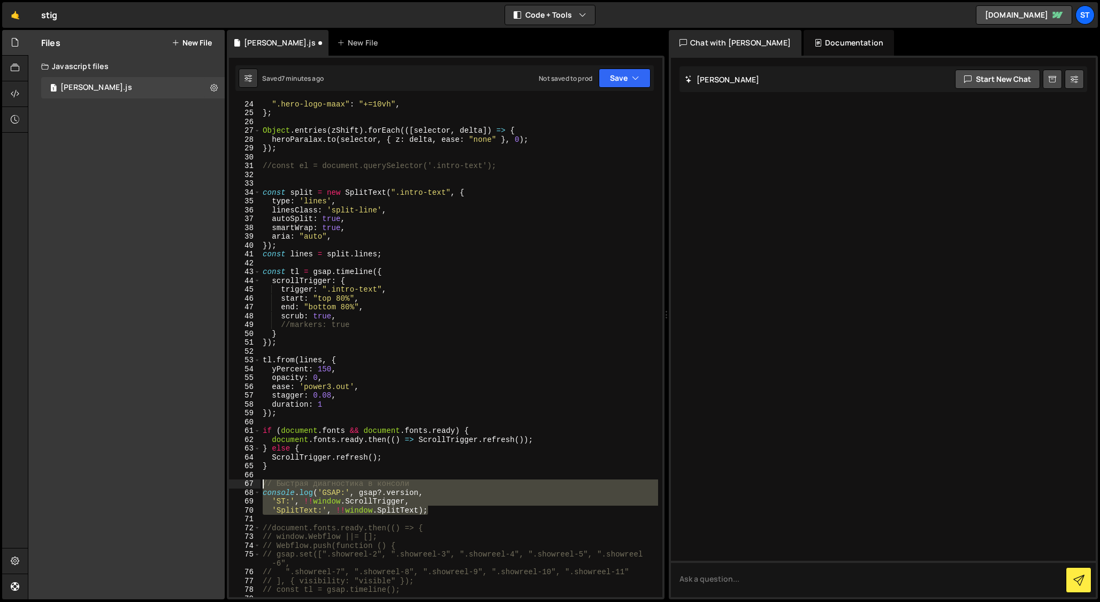
drag, startPoint x: 435, startPoint y: 510, endPoint x: 223, endPoint y: 488, distance: 213.5
click at [223, 488] on div "Files New File Javascript files 1 stig-slater.js 0 CSS files Copy share link Ed…" at bounding box center [564, 315] width 1072 height 570
type textarea "// Быстрая диагностика в консоли console.log('GSAP:', gsap?.version,"
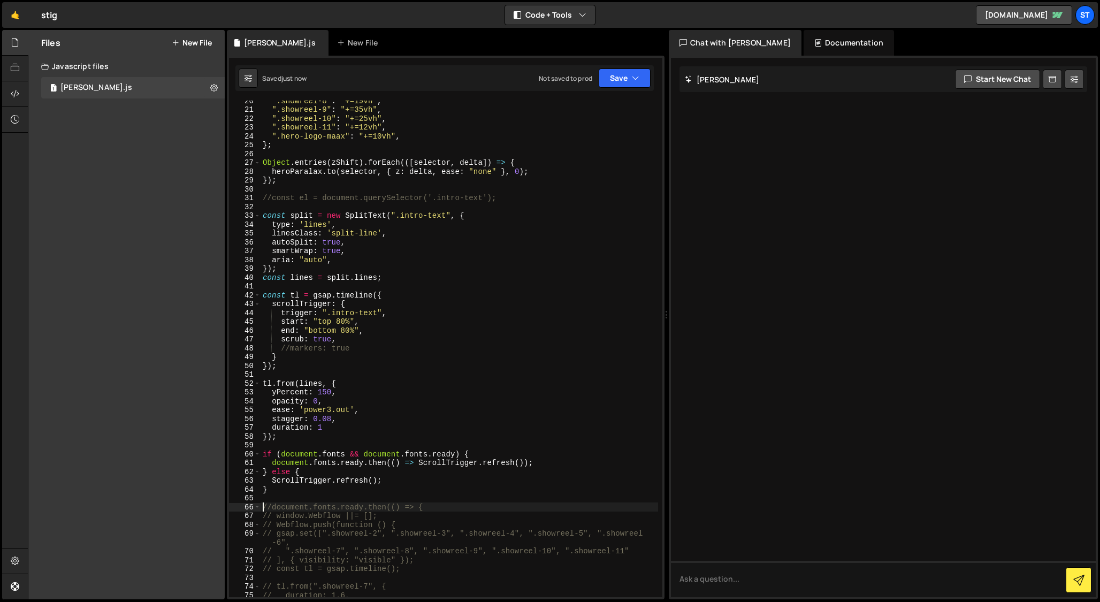
scroll to position [171, 0]
type textarea "//document.fonts.ready.then(() => {"
